Goal: Navigation & Orientation: Understand site structure

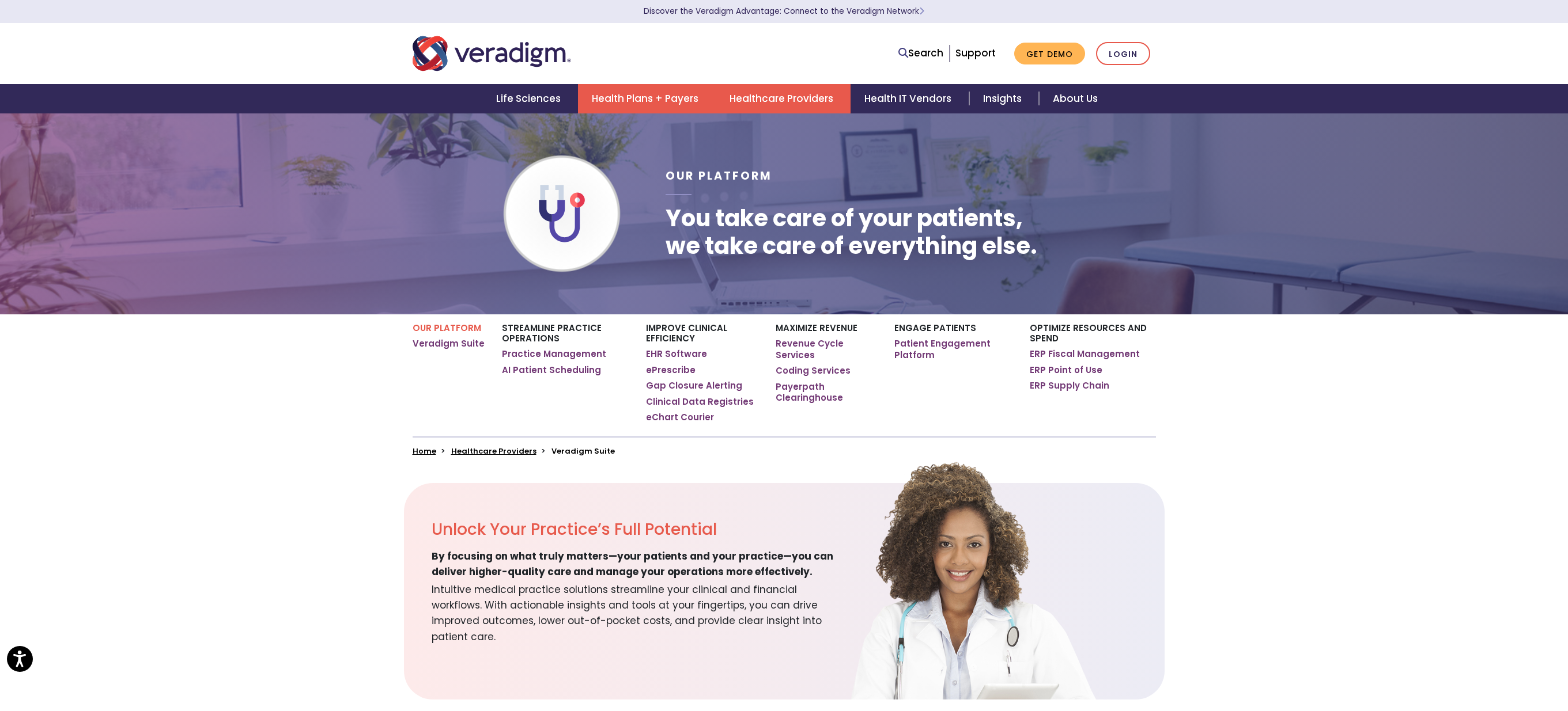
click at [635, 103] on link "Health Plans + Payers" at bounding box center [647, 99] width 137 height 30
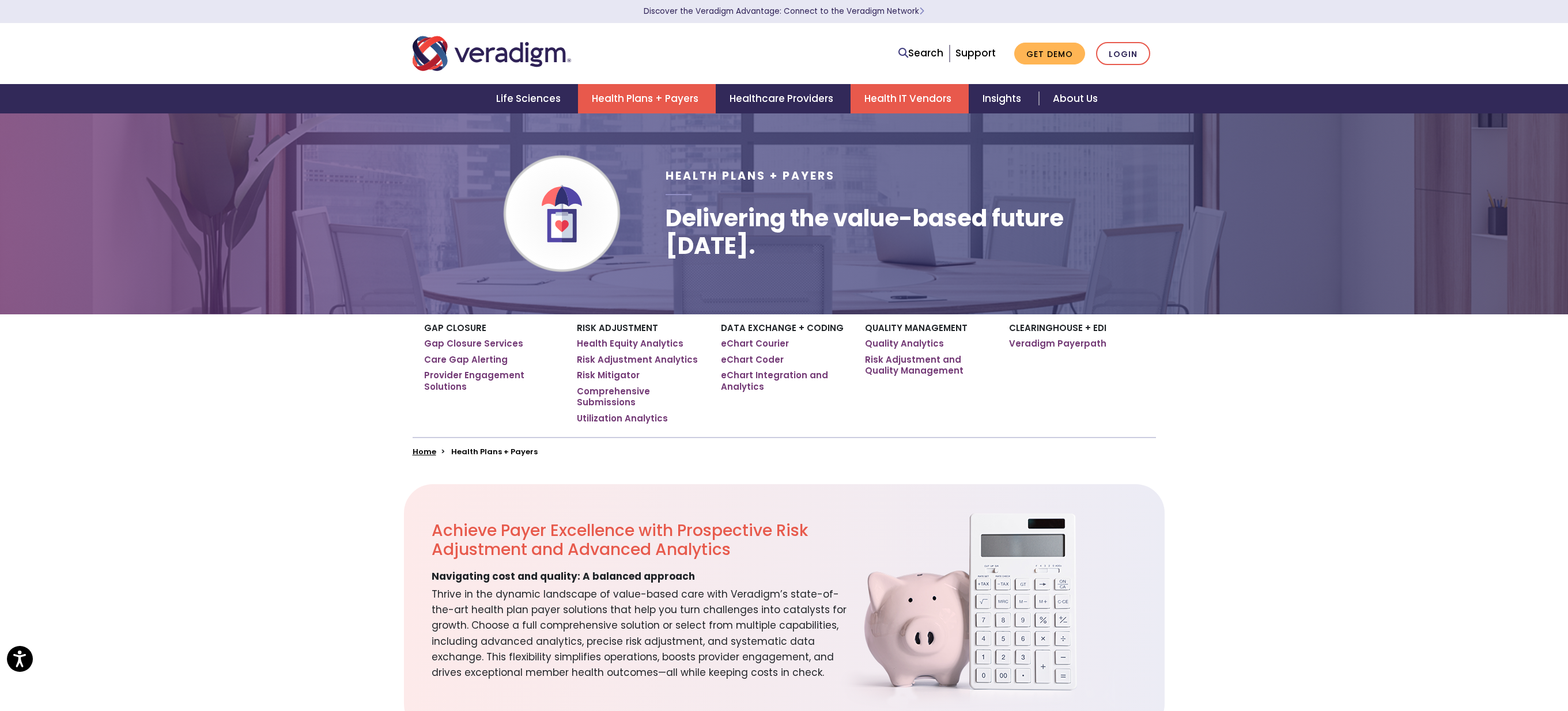
click at [903, 98] on link "Health IT Vendors" at bounding box center [910, 99] width 118 height 30
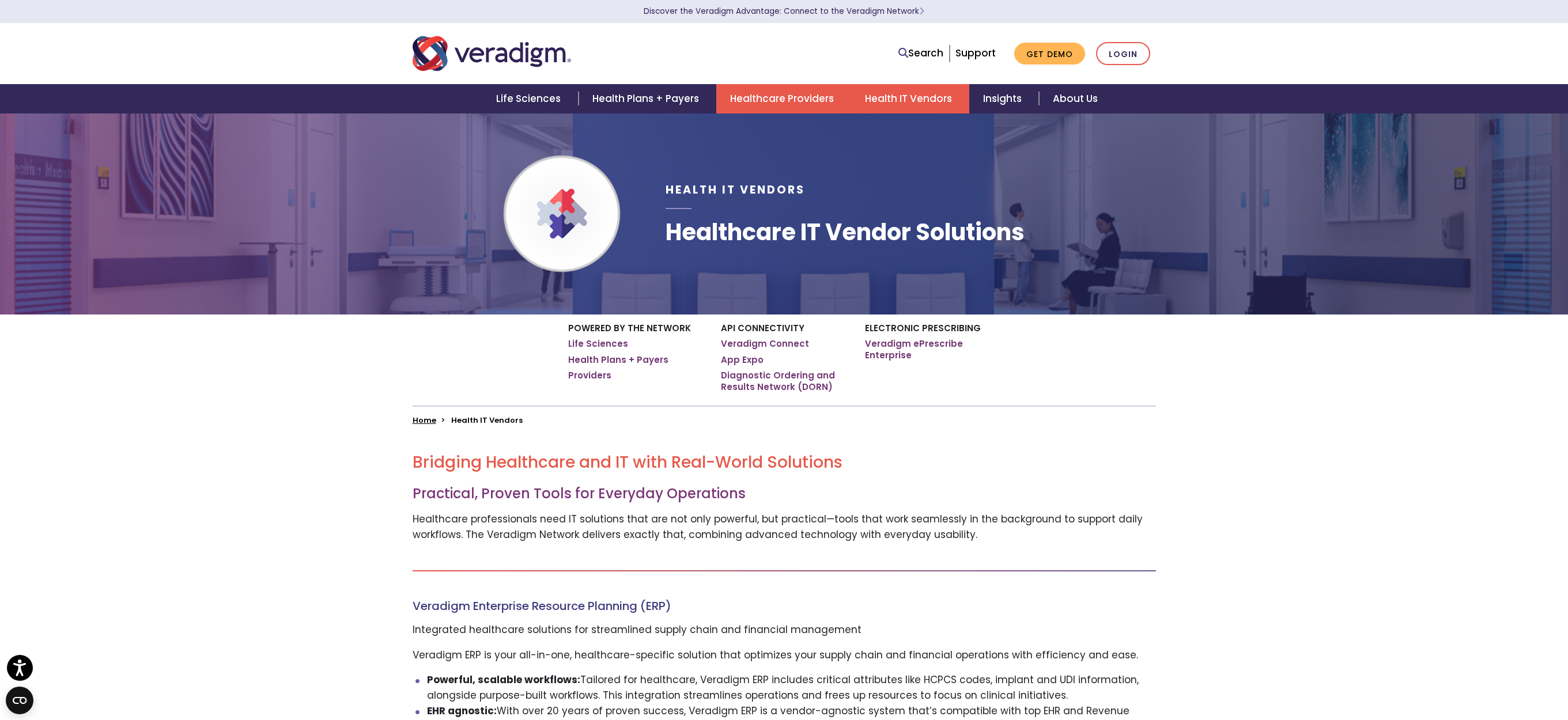
click at [778, 98] on link "Healthcare Providers" at bounding box center [783, 99] width 135 height 30
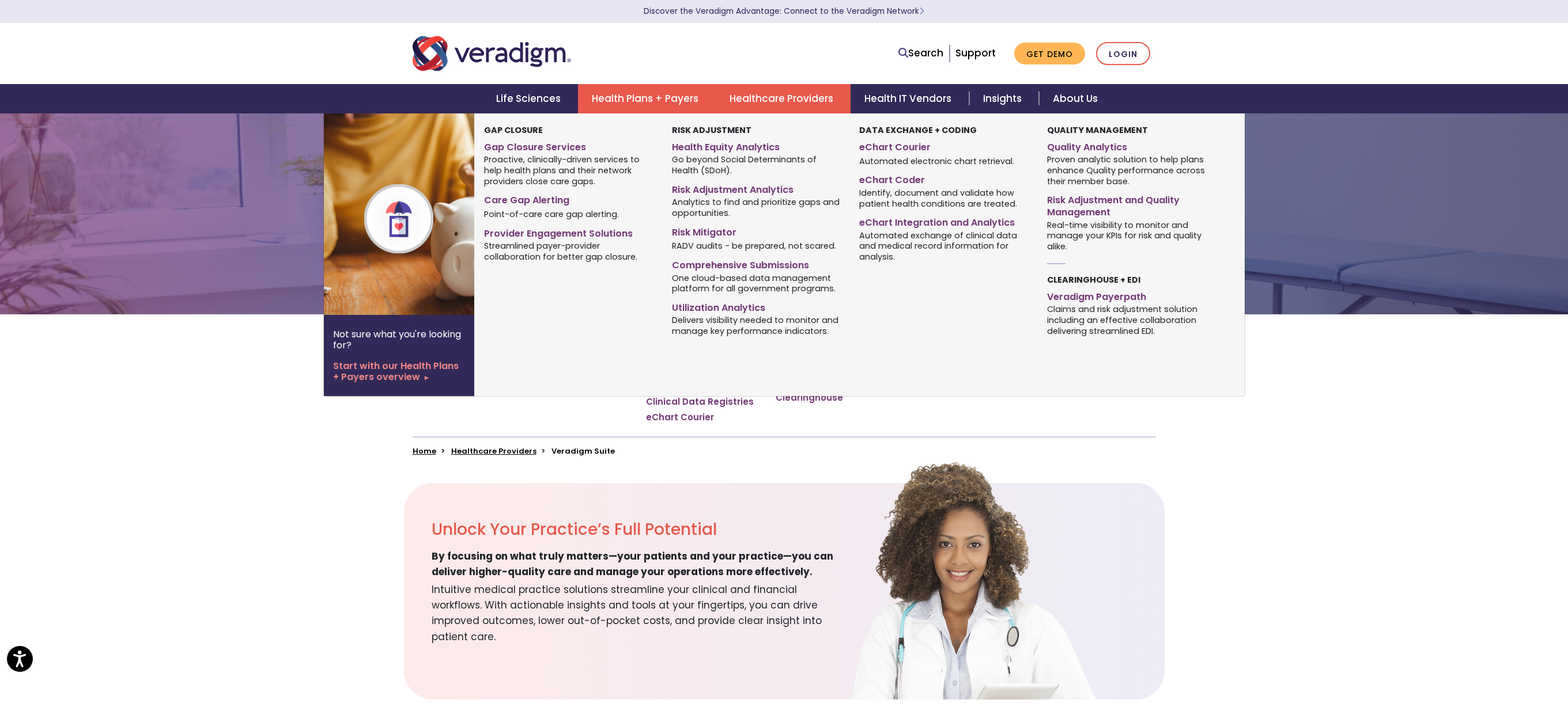
click at [658, 99] on link "Health Plans + Payers" at bounding box center [647, 99] width 137 height 30
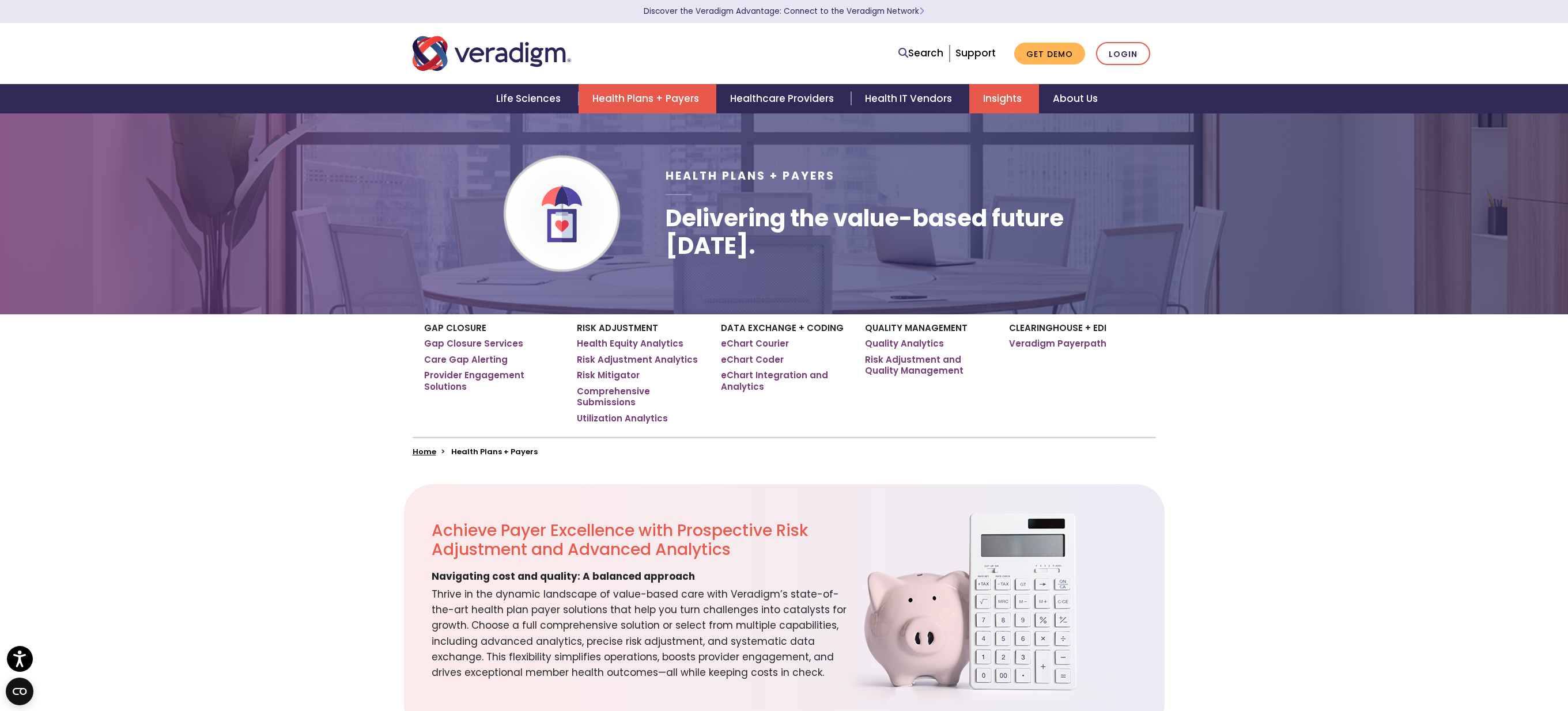
click at [992, 101] on link "Insights" at bounding box center [1004, 99] width 70 height 30
